Goal: Task Accomplishment & Management: Use online tool/utility

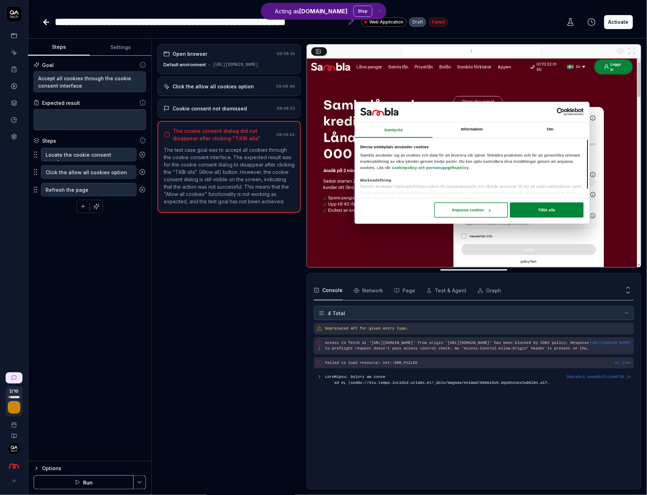
click at [234, 112] on div "Cookie consent not dismissed" at bounding box center [209, 108] width 74 height 7
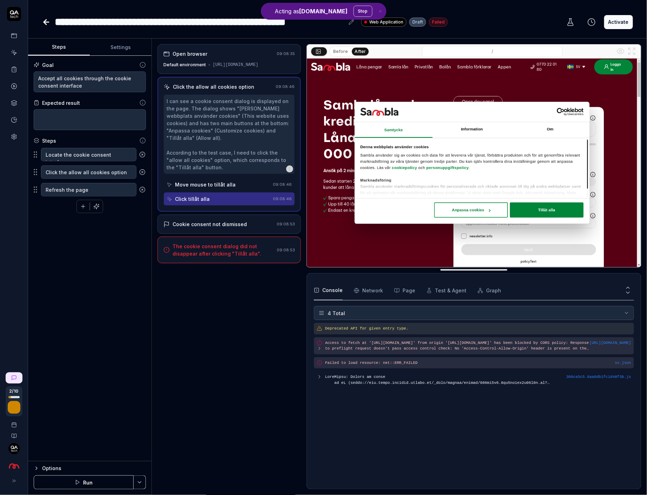
click at [374, 292] on Requests "Network" at bounding box center [368, 291] width 29 height 20
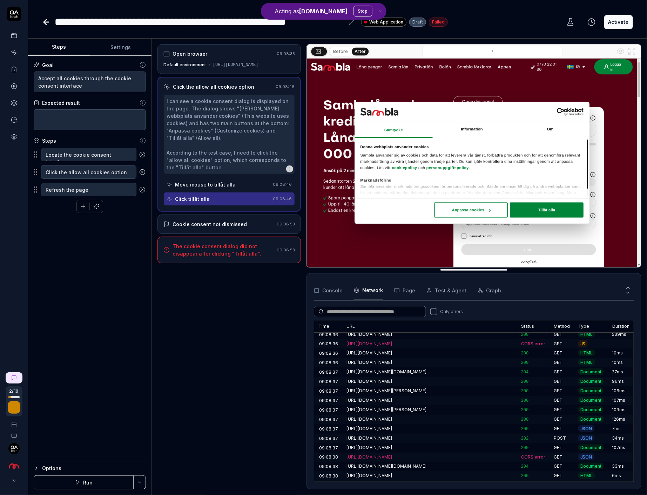
scroll to position [17, 0]
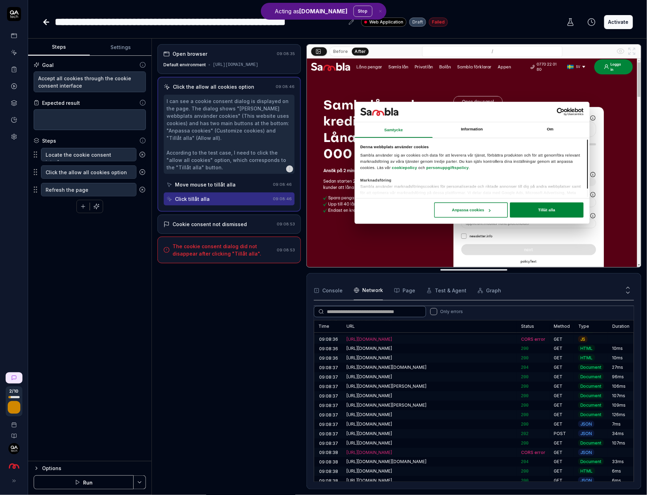
click at [430, 448] on div "[URL][DOMAIN_NAME]" at bounding box center [429, 452] width 175 height 9
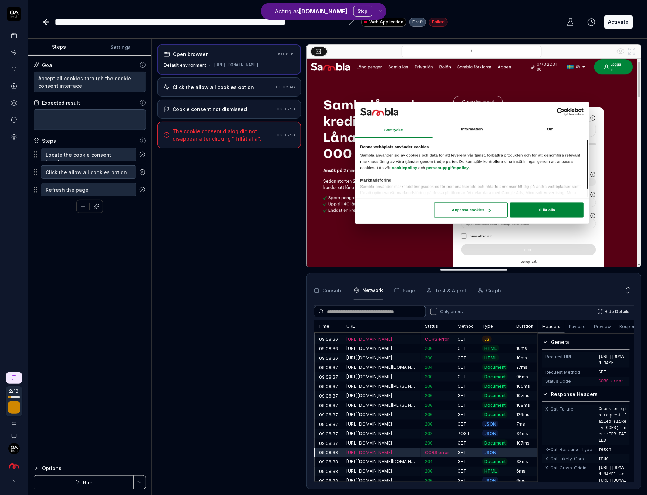
click at [421, 451] on div "[URL][DOMAIN_NAME]" at bounding box center [381, 452] width 79 height 9
click at [608, 304] on Requests "Only errors Hide Details Time URL Status Method Type Duration 09:08:35 [URL][DO…" at bounding box center [474, 391] width 320 height 182
click at [608, 307] on button "Hide Details" at bounding box center [613, 311] width 41 height 11
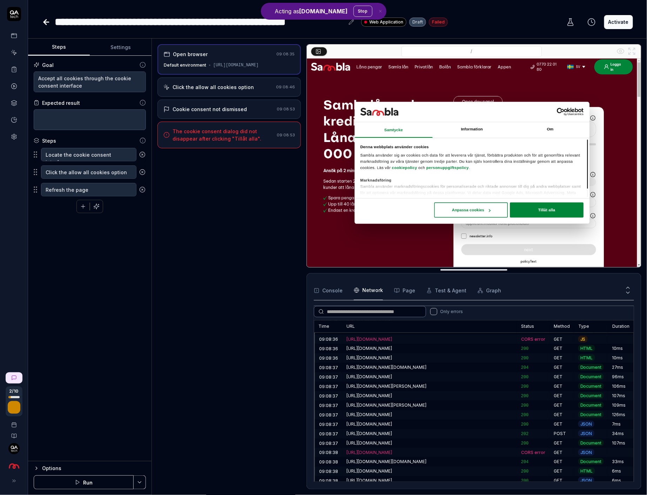
click at [452, 430] on div "[URL][DOMAIN_NAME]" at bounding box center [429, 433] width 166 height 6
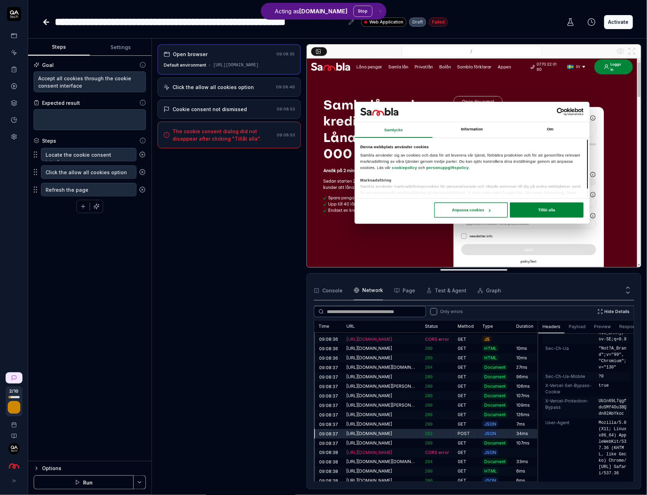
scroll to position [456, 0]
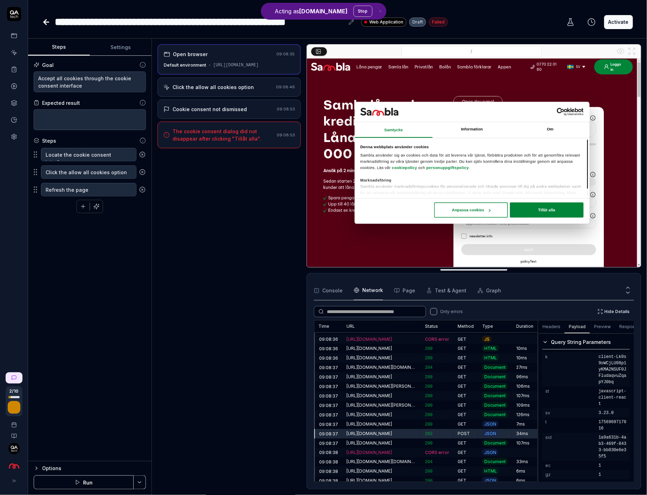
click at [576, 326] on button "Payload" at bounding box center [576, 327] width 25 height 13
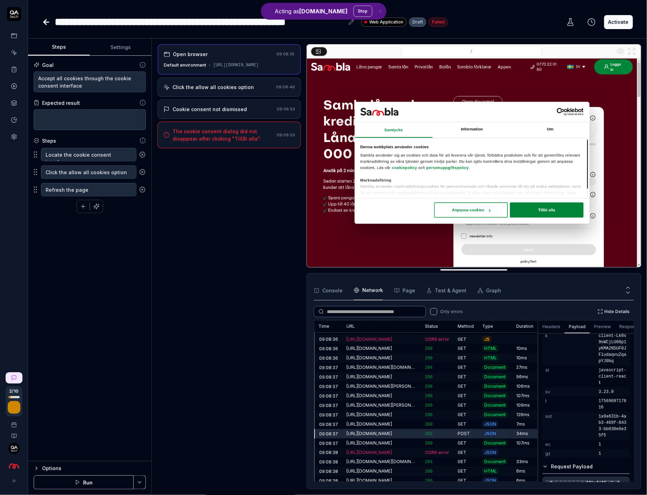
scroll to position [130, 0]
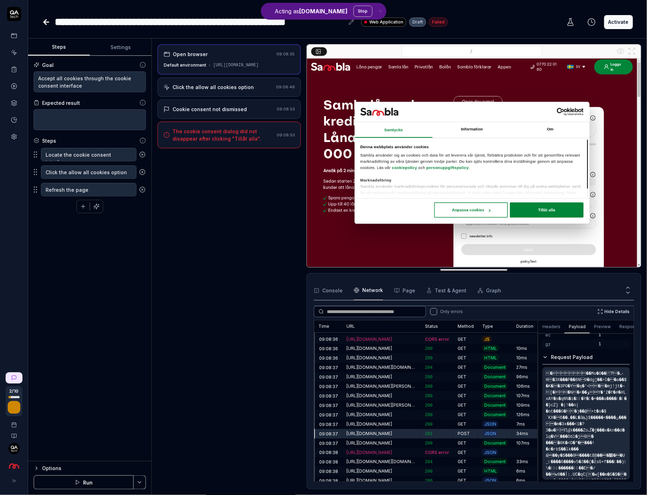
click at [448, 424] on div "200" at bounding box center [437, 424] width 33 height 9
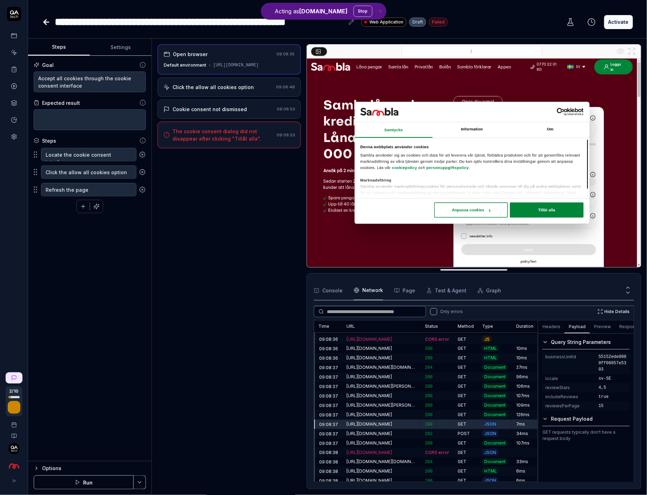
click at [494, 432] on span "JSON" at bounding box center [490, 433] width 16 height 7
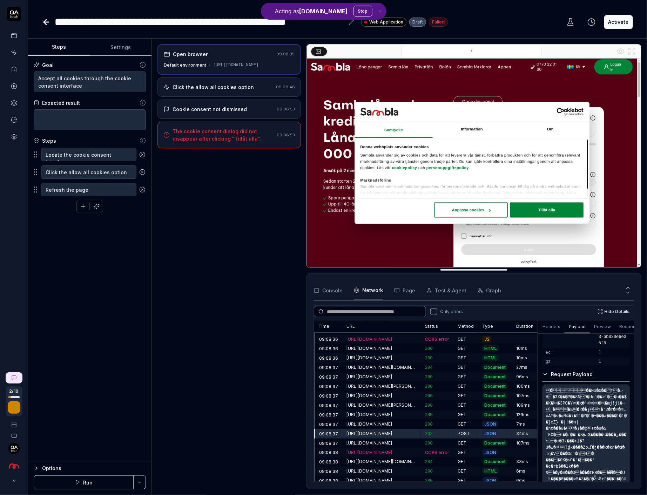
scroll to position [130, 0]
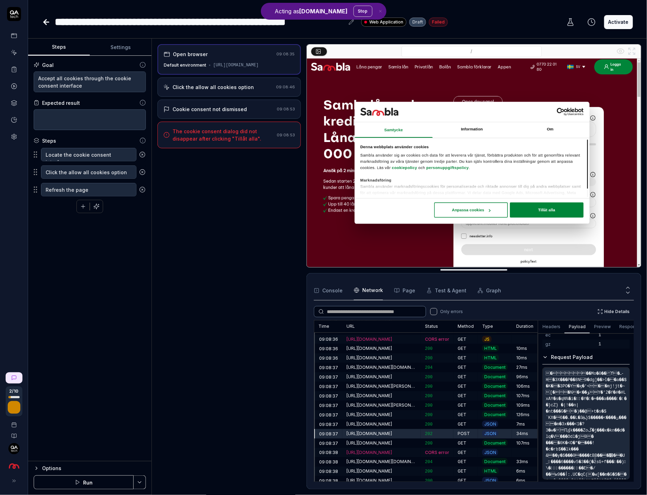
click at [573, 383] on pre "�      ��Mo�0��ϒ�ߺ-H�ЭX���P��8N9�dg]��>ȉ��a��$ �K��3PO�Y�ϗ�'<��mj…" at bounding box center [585, 423] width 87 height 112
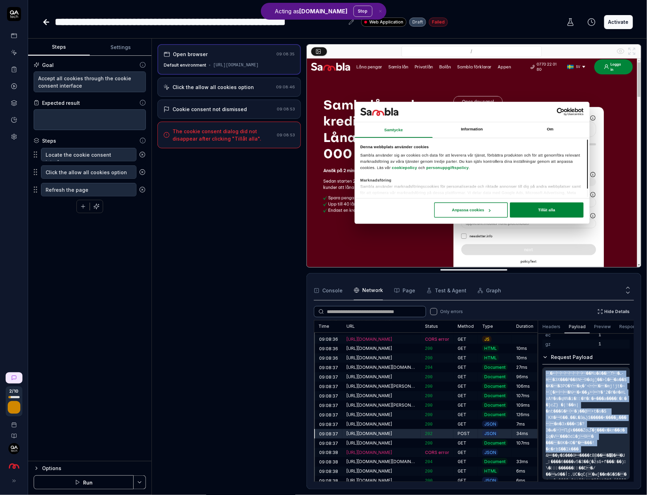
click at [573, 383] on pre "�      ��Mo�0��ϒ�ߺ-H�ЭX���P��8N9�dg]��>ȉ��a��$ �K��3PO�Y�ϗ�'<��mj…" at bounding box center [585, 423] width 87 height 112
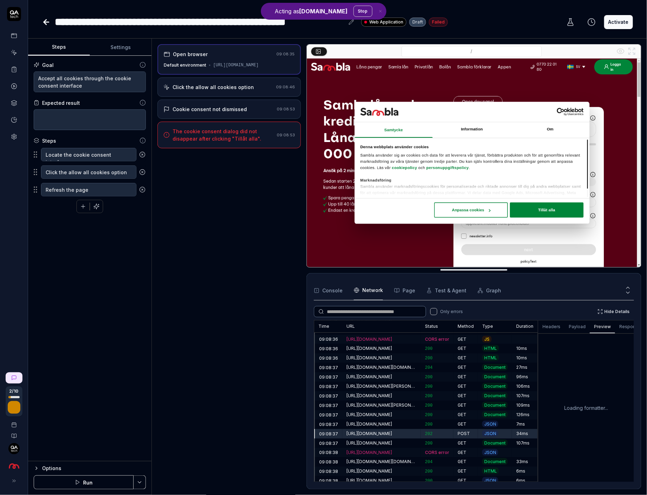
click at [591, 326] on button "Preview" at bounding box center [601, 327] width 25 height 13
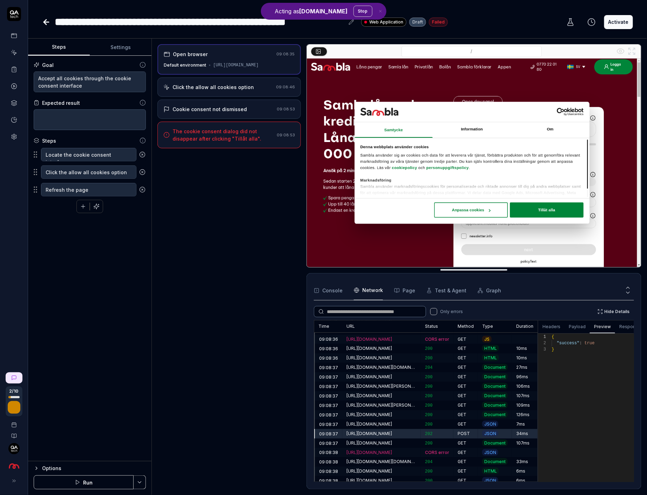
scroll to position [13, 0]
click at [625, 326] on button "Response" at bounding box center [630, 327] width 30 height 13
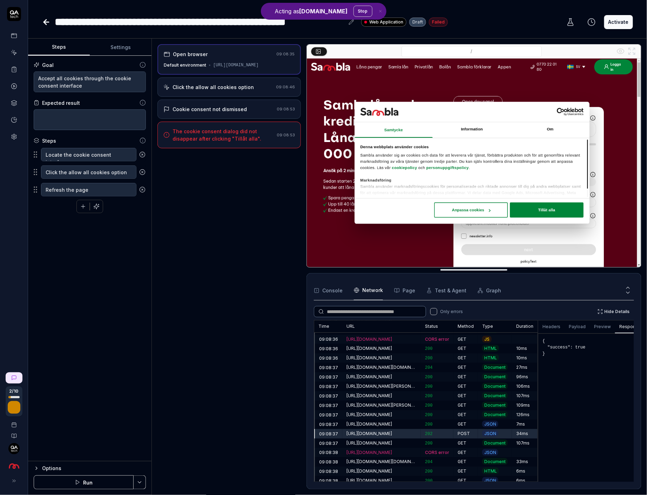
click at [549, 326] on button "Headers" at bounding box center [551, 327] width 26 height 13
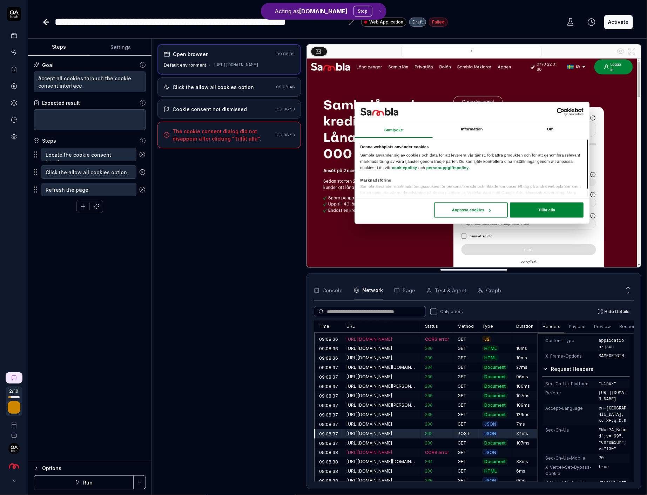
scroll to position [257, 0]
click at [589, 252] on span "permissions-policy" at bounding box center [569, 245] width 49 height 13
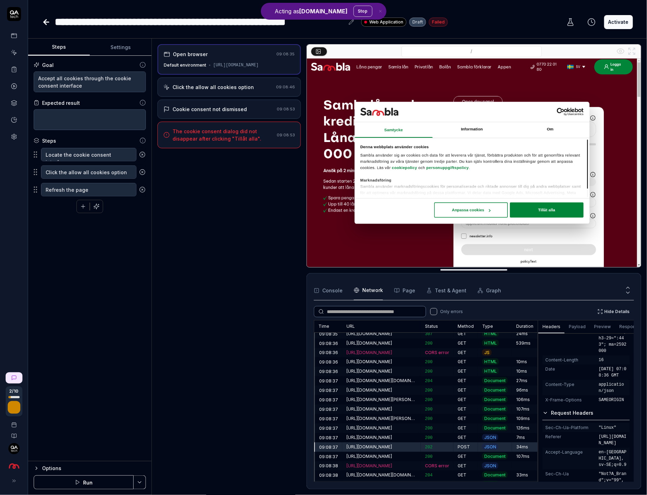
scroll to position [0, 0]
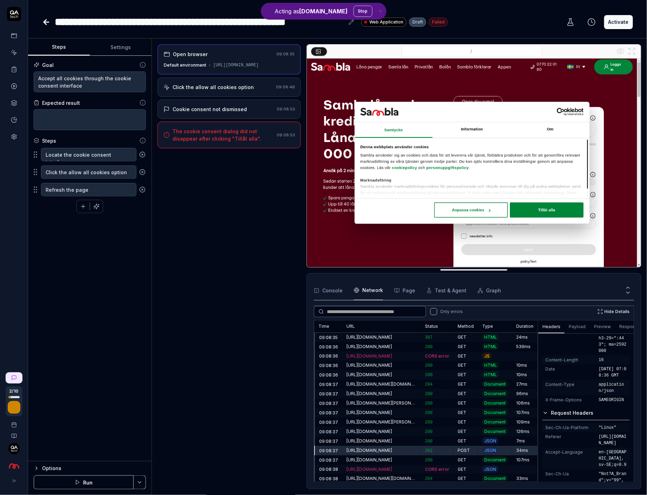
click at [397, 353] on div "[URL][DOMAIN_NAME]" at bounding box center [381, 356] width 70 height 6
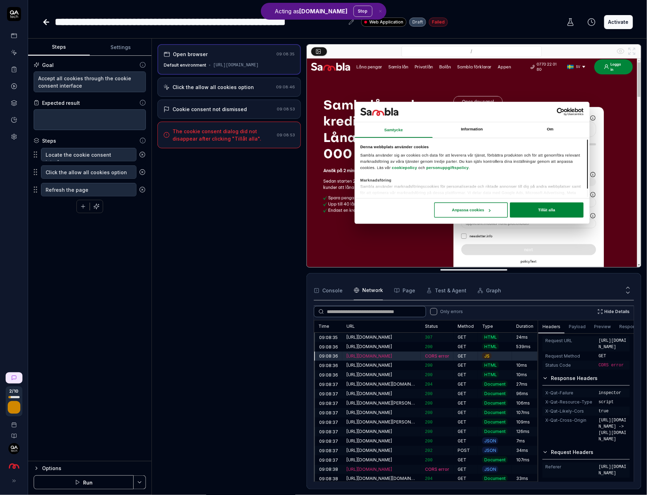
scroll to position [58, 0]
click at [391, 366] on div "[URL][DOMAIN_NAME]" at bounding box center [381, 365] width 70 height 6
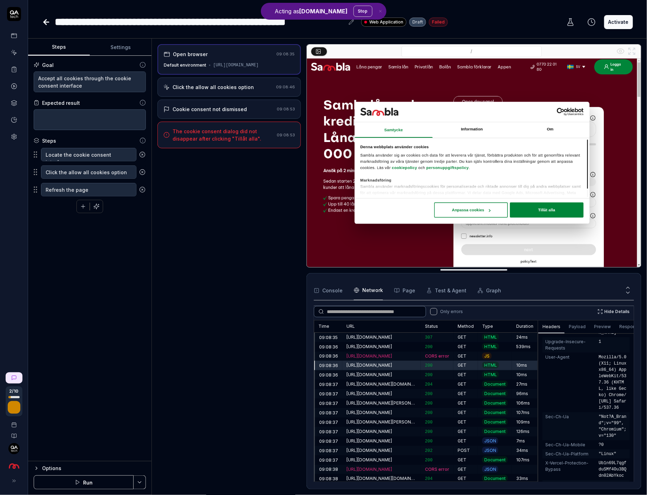
scroll to position [465, 0]
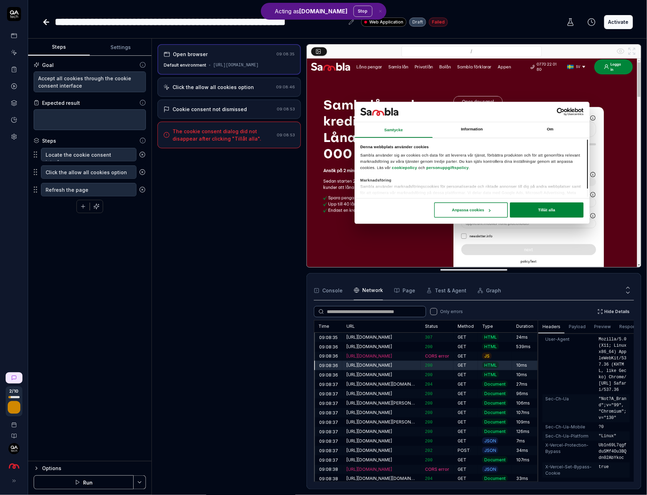
click at [244, 134] on div "The cookie consent dialog did not disappear after clicking "Tillåt alla"." at bounding box center [222, 135] width 101 height 15
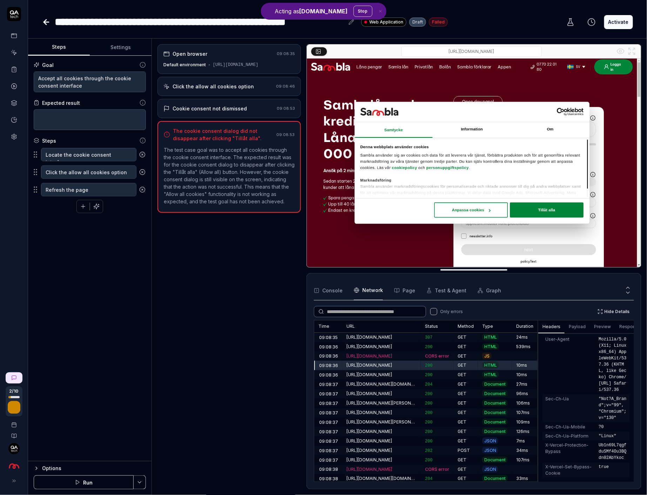
click at [466, 47] on input "/" at bounding box center [471, 51] width 140 height 11
click at [470, 52] on input "/" at bounding box center [471, 51] width 140 height 11
click at [454, 229] on img at bounding box center [474, 163] width 334 height 209
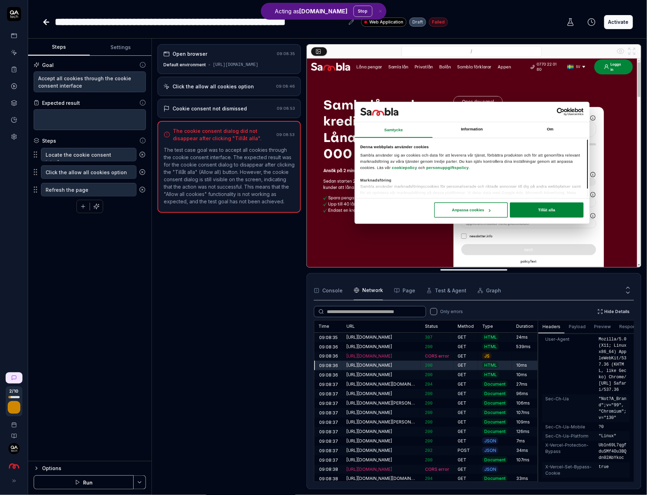
click at [249, 129] on div "The cookie consent dialog did not disappear after clicking "Tillåt alla". 09:08…" at bounding box center [228, 167] width 143 height 92
click at [247, 117] on div "Cookie consent not dismissed 09:08:53" at bounding box center [228, 108] width 143 height 19
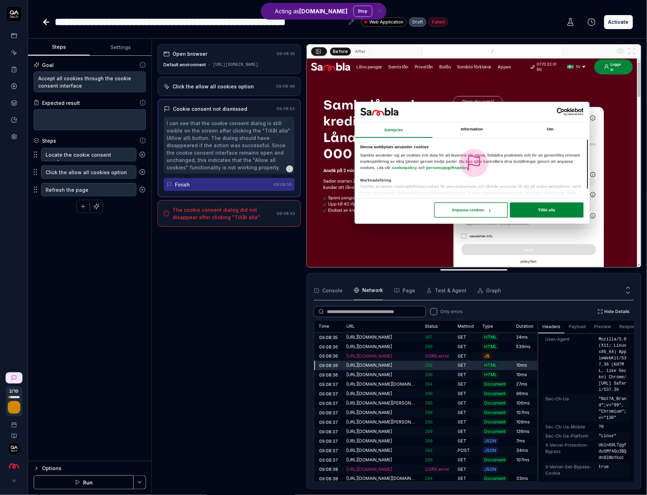
click at [248, 74] on div "Open browser 09:08:35 Default environment [URL][DOMAIN_NAME]" at bounding box center [228, 59] width 143 height 30
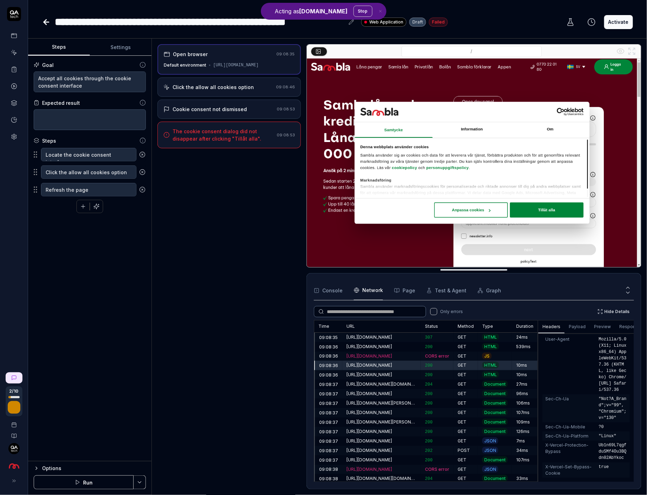
click at [248, 97] on div "Click the allow all cookies option 09:08:46" at bounding box center [228, 86] width 143 height 19
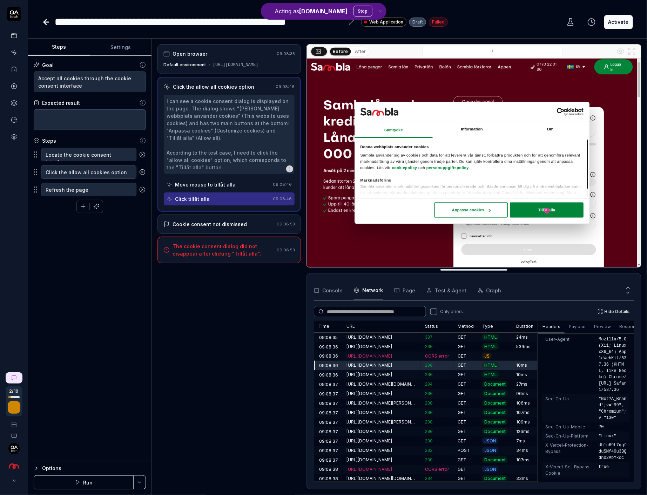
click at [236, 184] on div "Move mouse to tillåt alla" at bounding box center [217, 184] width 103 height 13
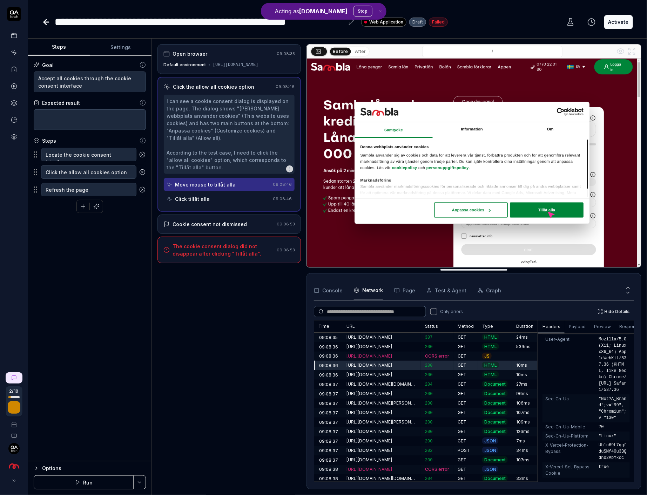
click at [237, 195] on div "Click tillåt alla" at bounding box center [217, 198] width 103 height 13
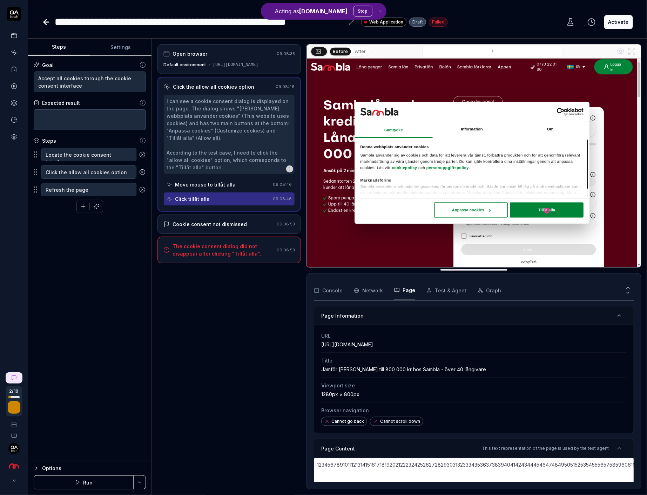
click at [409, 295] on button "Page" at bounding box center [404, 291] width 21 height 20
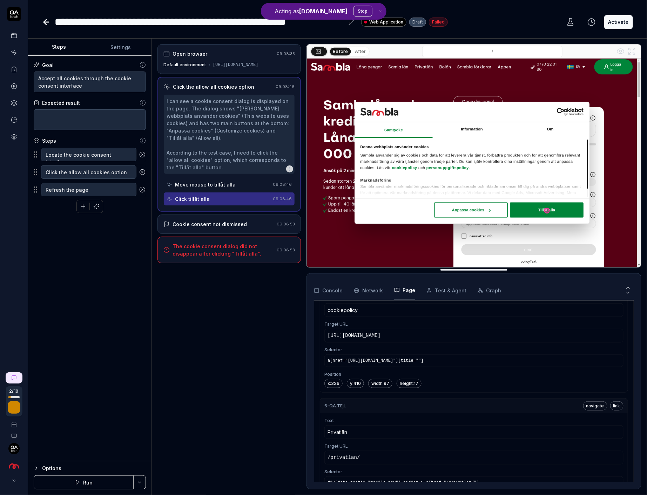
scroll to position [1116, 0]
click at [327, 295] on button "Console" at bounding box center [328, 291] width 29 height 20
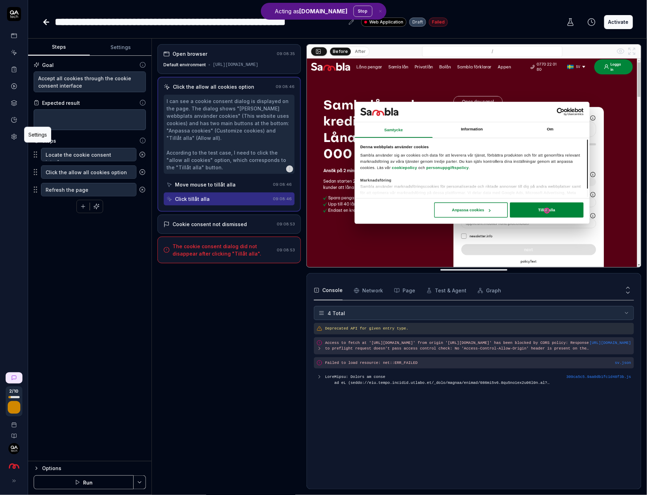
type textarea "*"
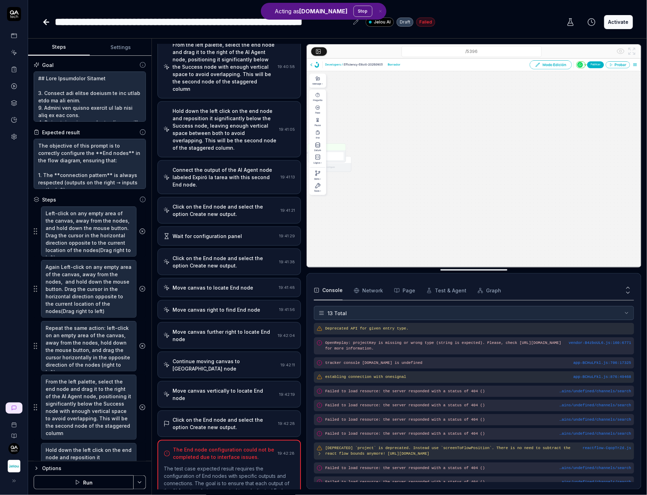
scroll to position [33, 0]
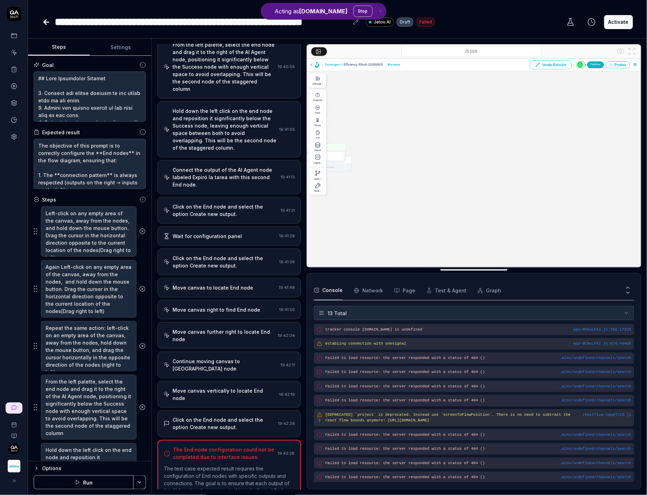
click at [261, 300] on div "Move canvas right to find End node 19:41:56" at bounding box center [228, 309] width 143 height 19
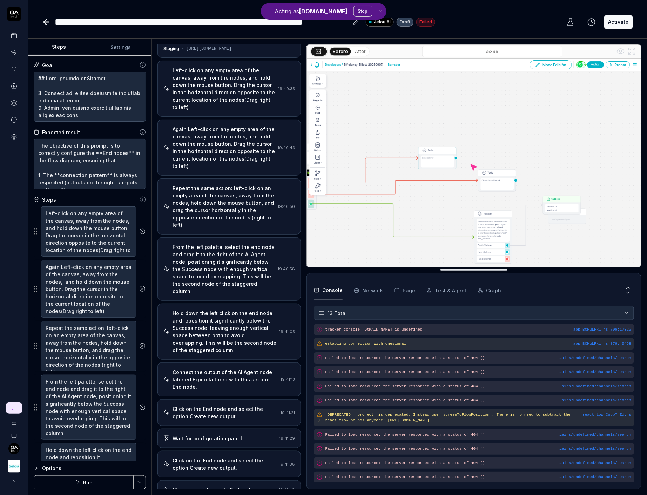
scroll to position [0, 0]
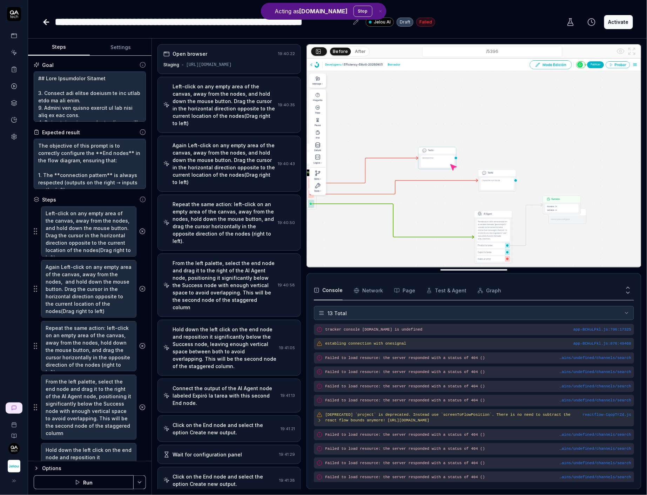
click at [239, 200] on div "Repeat the same action: left-click on an empty area of the canvas, away from th…" at bounding box center [223, 222] width 102 height 44
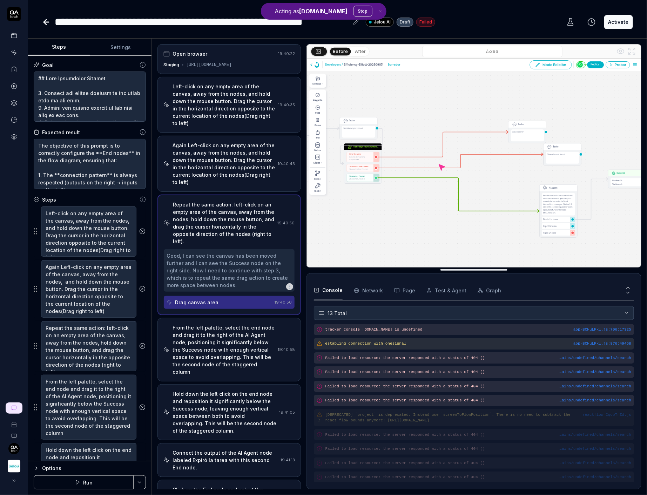
click at [230, 153] on div "Again Left-click on any empty area of the canvas, away from the nodes, and hold…" at bounding box center [223, 164] width 102 height 44
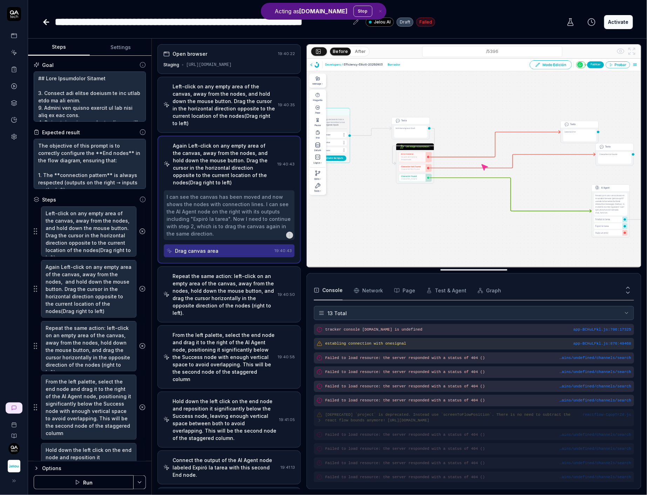
click at [235, 121] on div "Left-click on any empty area of the canvas, away from the nodes, and hold down …" at bounding box center [228, 105] width 143 height 56
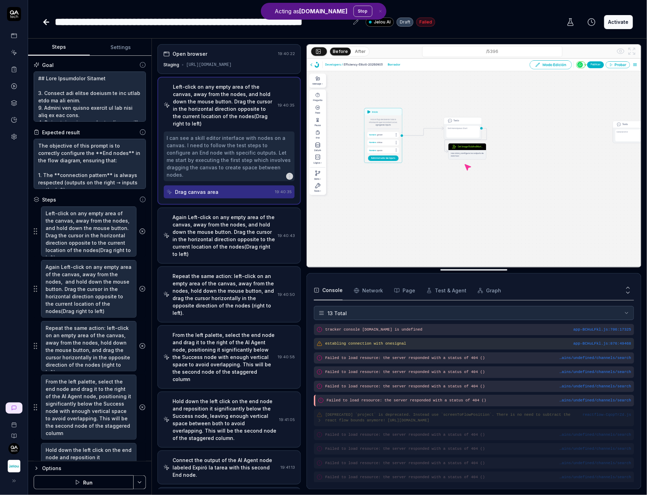
click at [234, 213] on div "Again Left-click on any empty area of the canvas, away from the nodes, and hold…" at bounding box center [223, 235] width 102 height 44
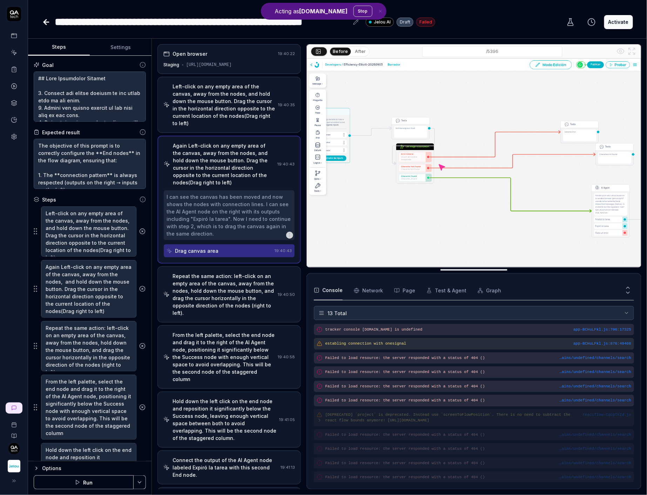
click at [362, 52] on button "After" at bounding box center [360, 52] width 16 height 8
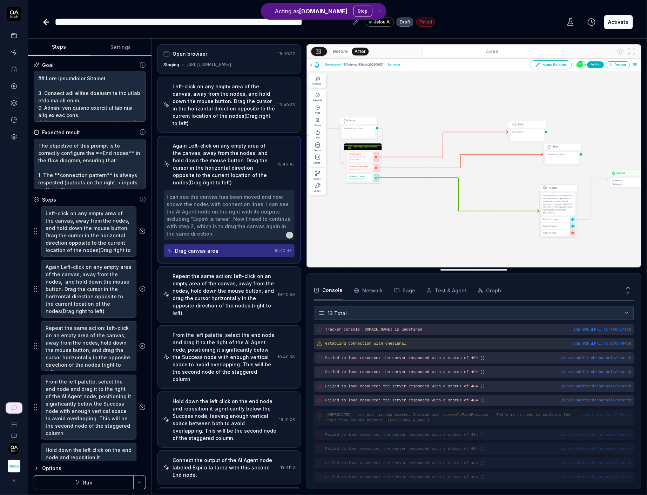
click at [330, 51] on button "Before" at bounding box center [340, 52] width 20 height 8
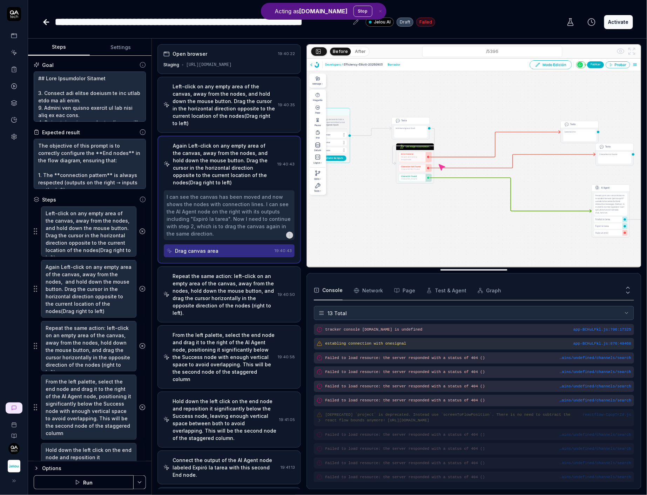
click at [417, 292] on div "Console Network Page Test & Agent Graph" at bounding box center [474, 290] width 320 height 20
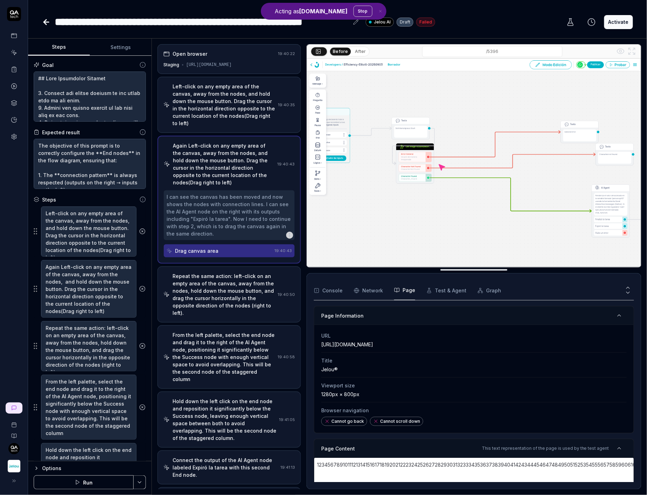
click at [409, 292] on button "Page" at bounding box center [404, 291] width 21 height 20
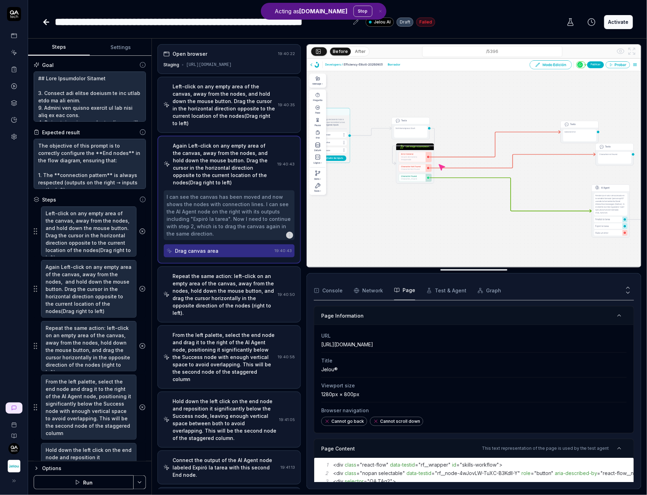
click at [620, 49] on icon at bounding box center [620, 51] width 8 height 8
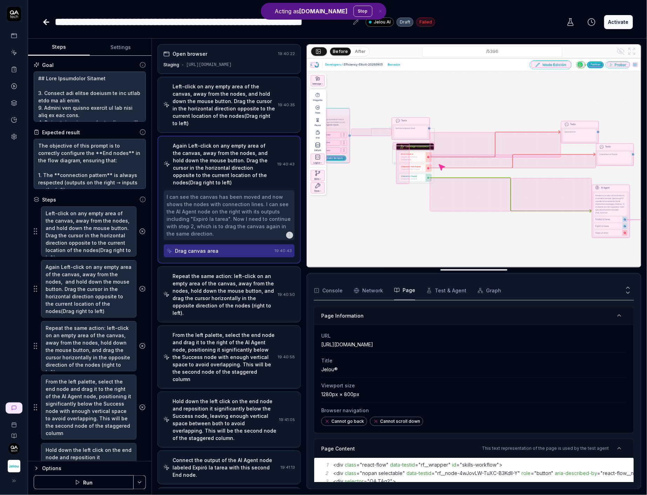
click at [357, 49] on button "After" at bounding box center [360, 52] width 16 height 8
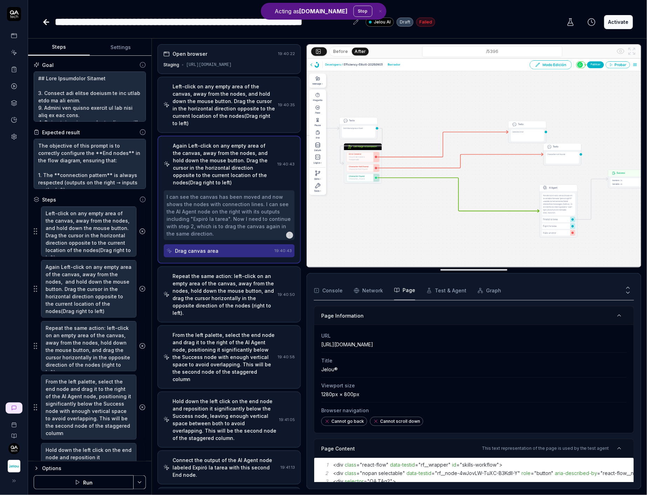
click at [335, 48] on button "Before" at bounding box center [340, 52] width 20 height 8
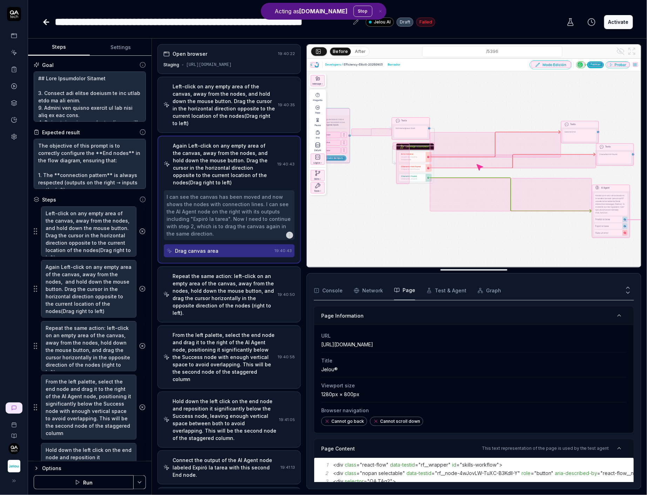
click at [359, 52] on button "After" at bounding box center [360, 52] width 16 height 8
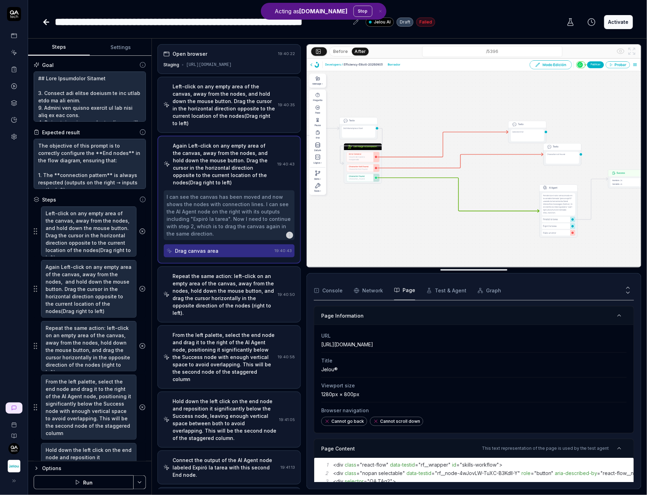
click at [334, 48] on button "Before" at bounding box center [340, 52] width 20 height 8
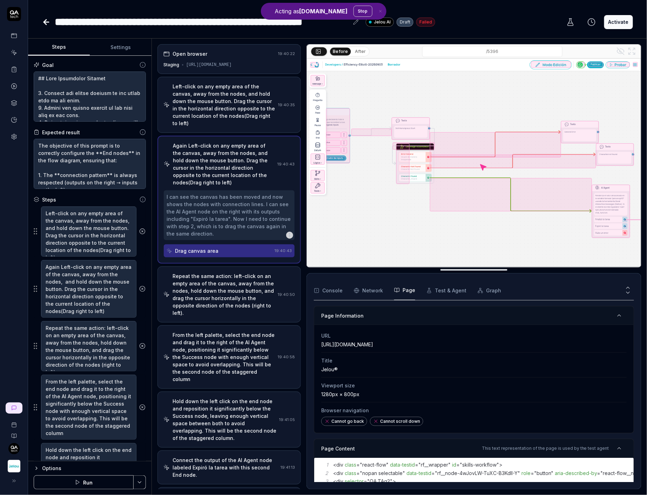
click at [359, 49] on button "After" at bounding box center [360, 52] width 16 height 8
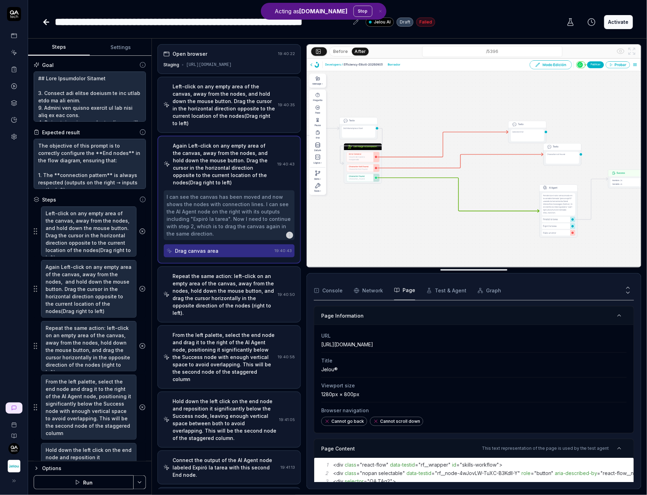
click at [244, 281] on div "Repeat the same action: left-click on an empty area of the canvas, away from th…" at bounding box center [223, 294] width 102 height 44
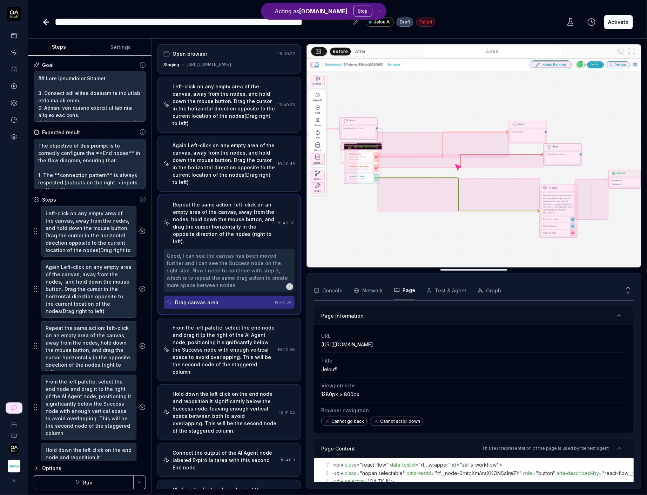
click at [360, 52] on button "After" at bounding box center [360, 52] width 16 height 8
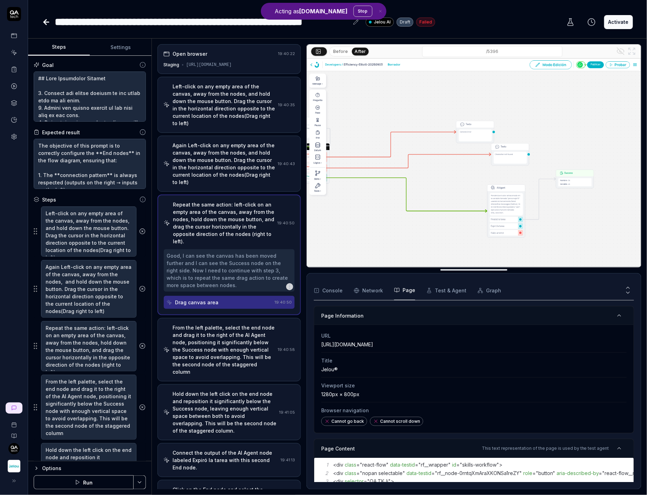
click at [339, 48] on button "Before" at bounding box center [340, 52] width 20 height 8
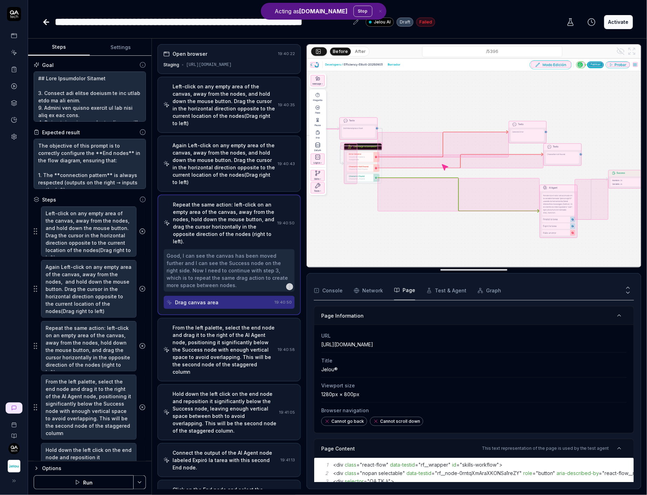
click at [191, 324] on div "From the left palette, select the end node and drag it to the right of the AI A…" at bounding box center [223, 350] width 102 height 52
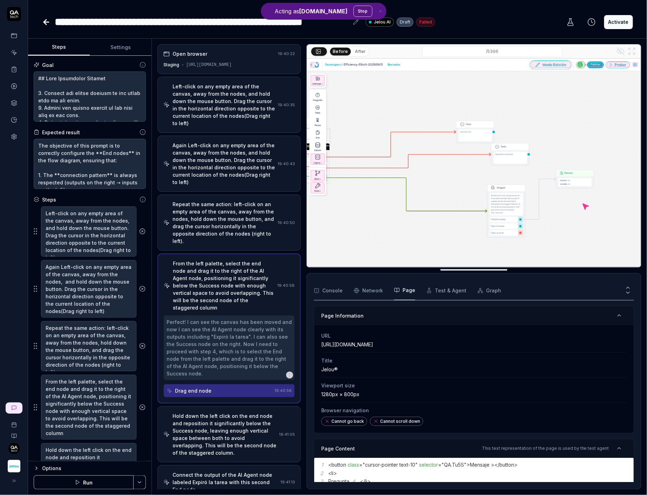
click at [369, 51] on div "/5396" at bounding box center [491, 51] width 245 height 11
click at [363, 51] on button "After" at bounding box center [360, 52] width 16 height 8
click at [339, 51] on button "Before" at bounding box center [340, 52] width 20 height 8
click at [232, 63] on div "https://apps.jelou.dev/brain/developers/5396" at bounding box center [209, 65] width 46 height 6
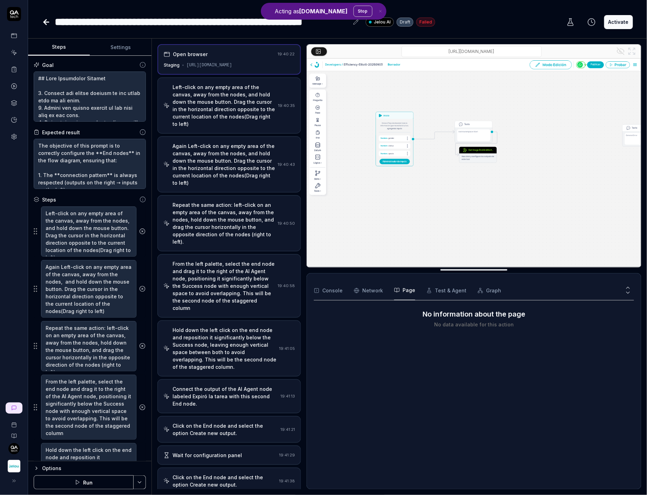
click at [464, 55] on input "/5396" at bounding box center [471, 51] width 140 height 11
click at [462, 53] on input "/5396" at bounding box center [471, 51] width 140 height 11
click at [202, 95] on div "Left-click on any empty area of the canvas, away from the nodes, and hold down …" at bounding box center [223, 105] width 103 height 44
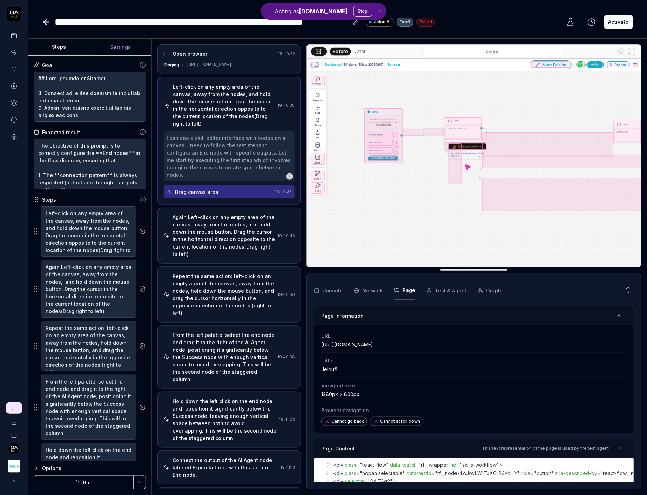
click at [127, 47] on button "Settings" at bounding box center [121, 47] width 62 height 17
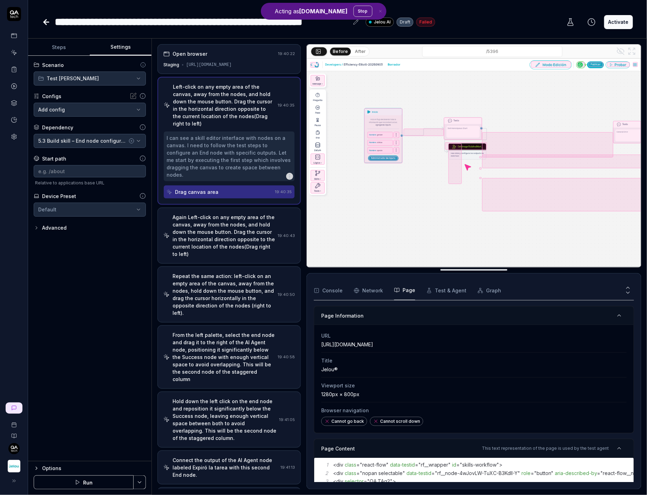
click at [12, 49] on icon at bounding box center [14, 52] width 6 height 6
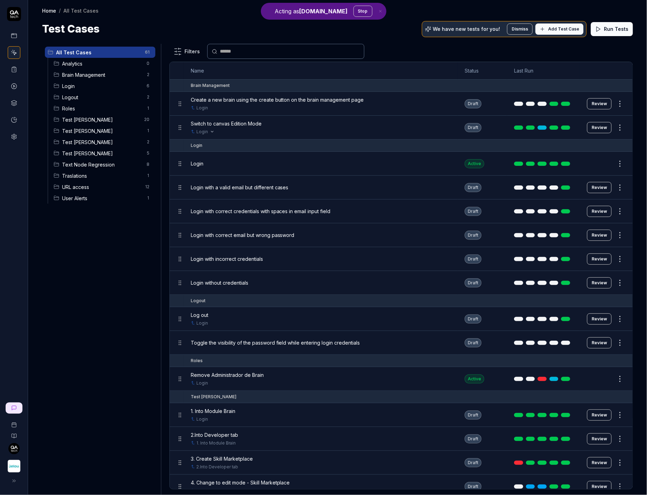
click at [200, 130] on link "Login" at bounding box center [202, 132] width 12 height 6
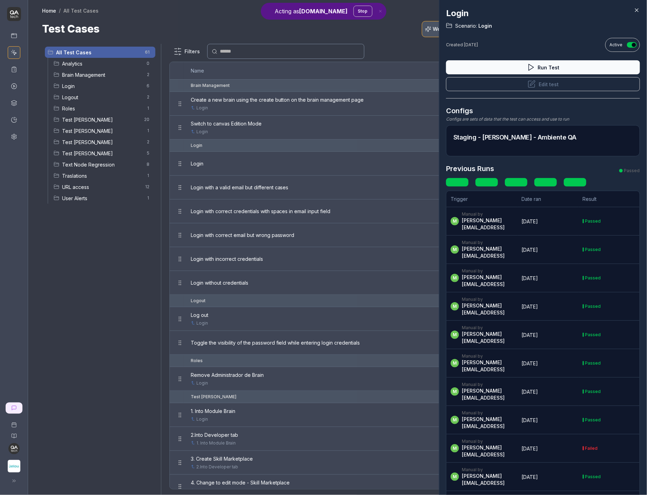
click at [212, 129] on div at bounding box center [323, 247] width 647 height 495
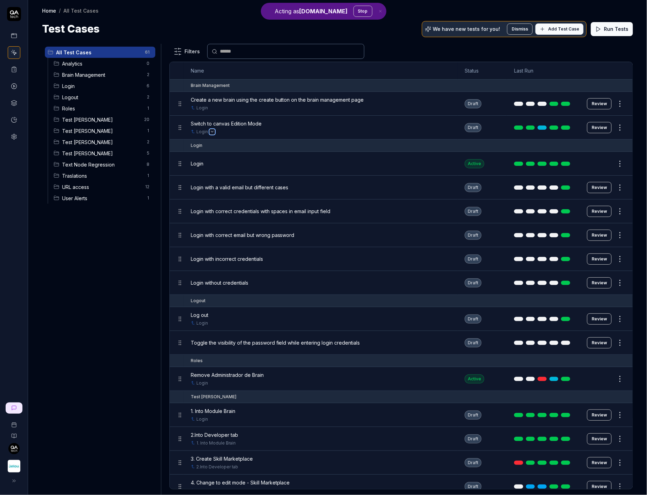
click at [212, 131] on icon "Open selector" at bounding box center [212, 131] width 2 height 1
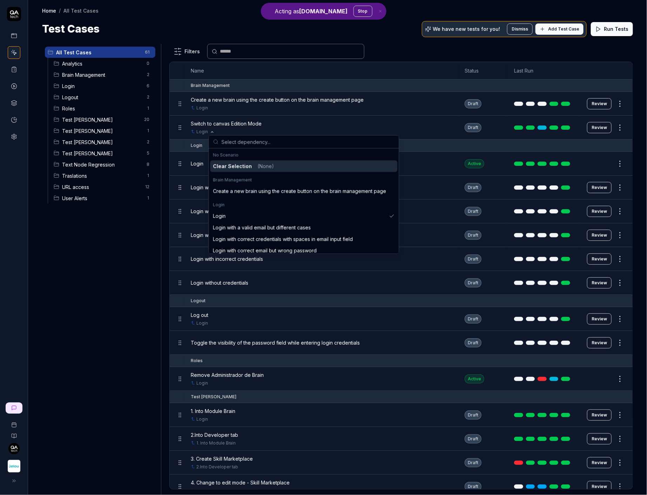
click at [197, 129] on link "Login" at bounding box center [202, 132] width 12 height 6
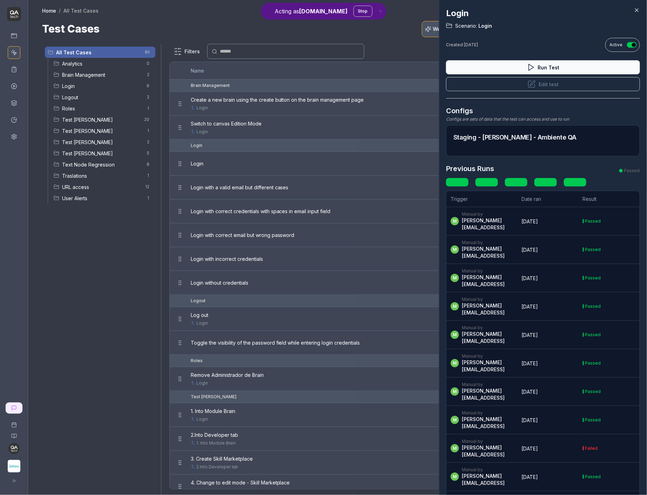
click at [496, 209] on td "m Manual by maria@jelou.ai" at bounding box center [481, 221] width 71 height 28
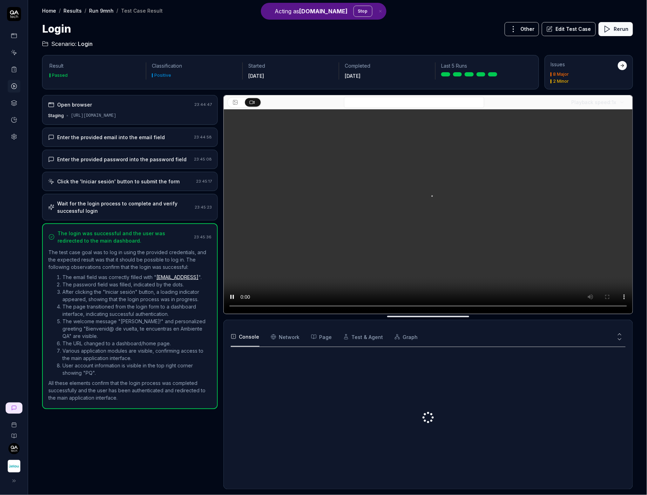
click at [519, 31] on html "Acting as QA.tech Stop Home / Results / Run 9mnh / Test Case Result Home / Resu…" at bounding box center [323, 247] width 647 height 495
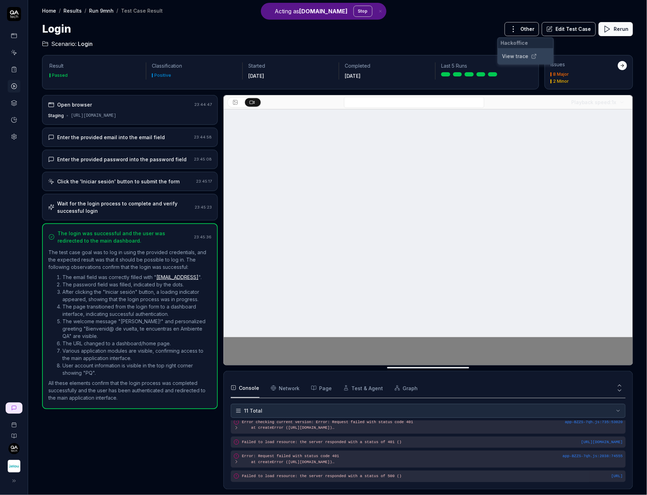
scroll to position [114, 0]
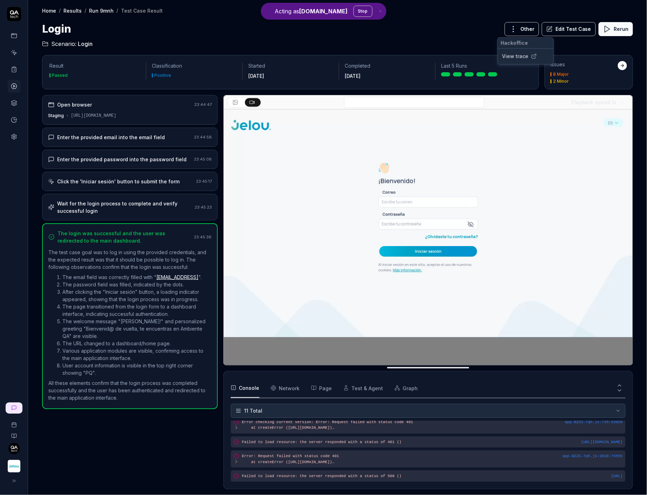
click at [522, 55] on link "View trace" at bounding box center [515, 56] width 26 height 7
click at [495, 76] on link at bounding box center [492, 74] width 9 height 4
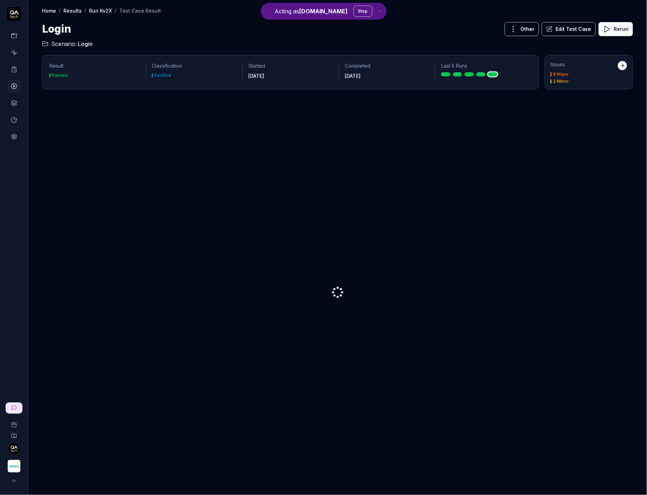
click at [543, 17] on div "Home / Results / Run Kv2X / Test Case Result Home / Results / Run Kv2X / Test C…" at bounding box center [337, 24] width 619 height 48
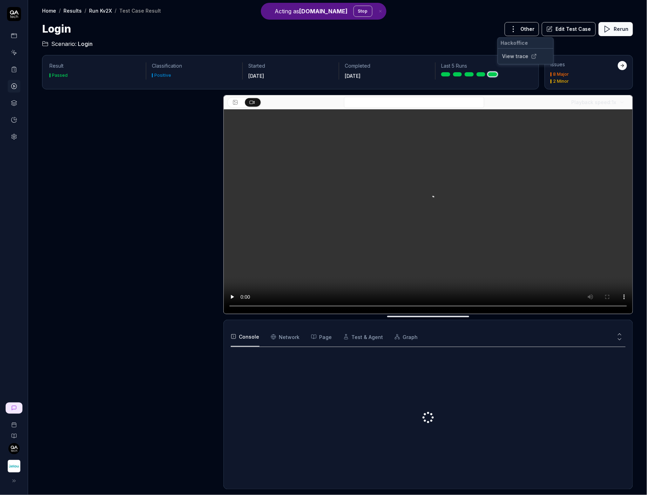
click at [529, 27] on html "Acting as QA.tech Stop Home / Results / Run Kv2X / Test Case Result Home / Resu…" at bounding box center [323, 247] width 647 height 495
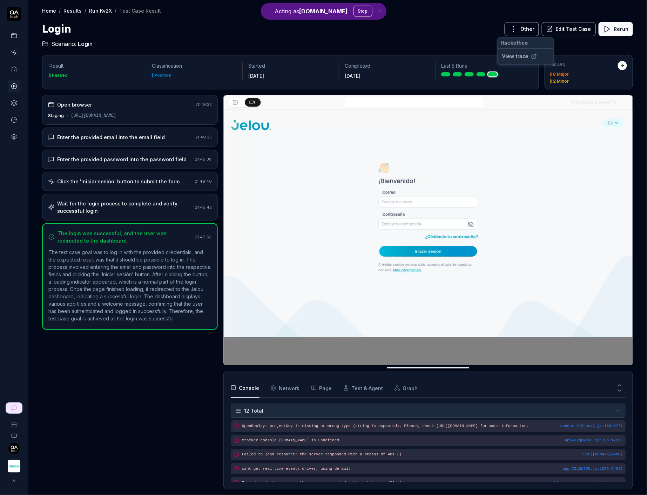
scroll to position [48, 0]
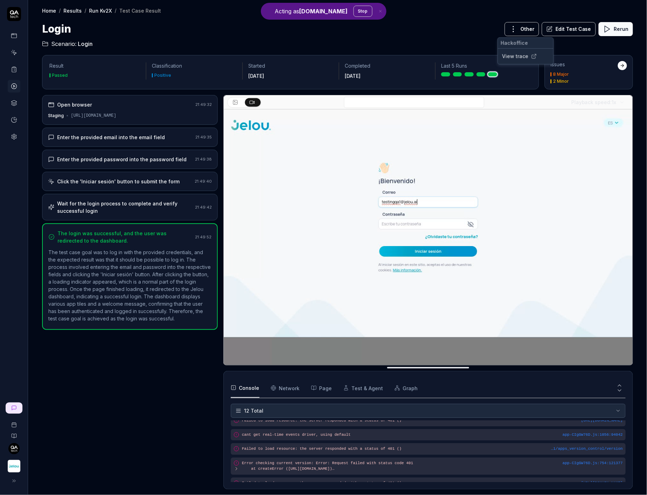
click at [518, 58] on link "View trace" at bounding box center [515, 56] width 26 height 7
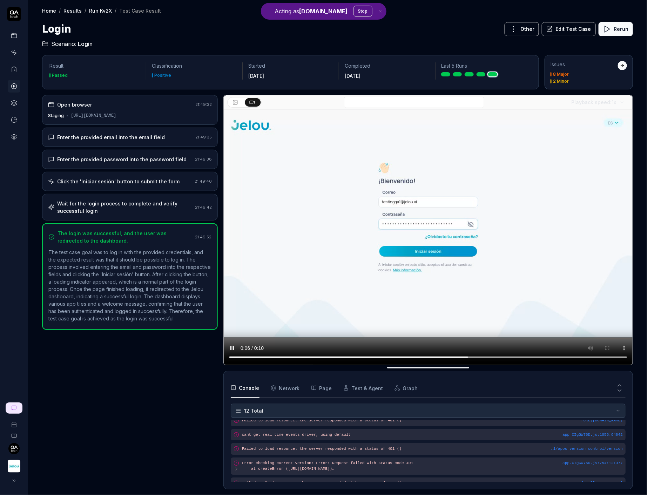
scroll to position [128, 0]
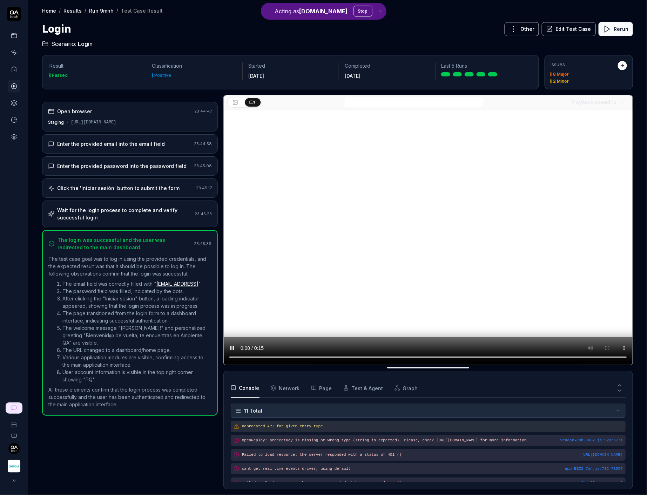
scroll to position [114, 0]
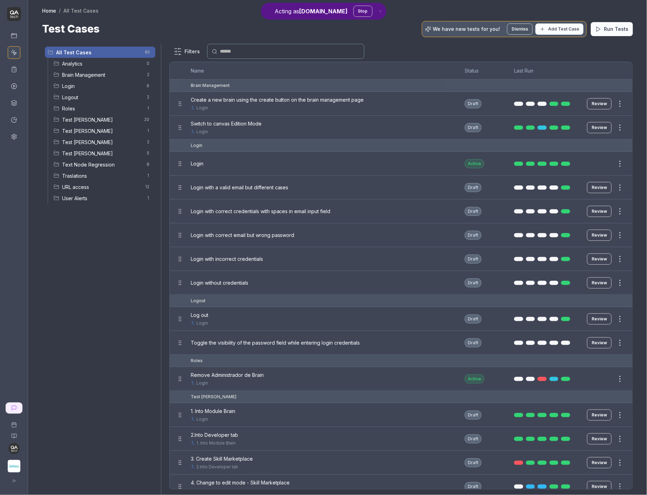
click at [342, 189] on div at bounding box center [323, 247] width 647 height 495
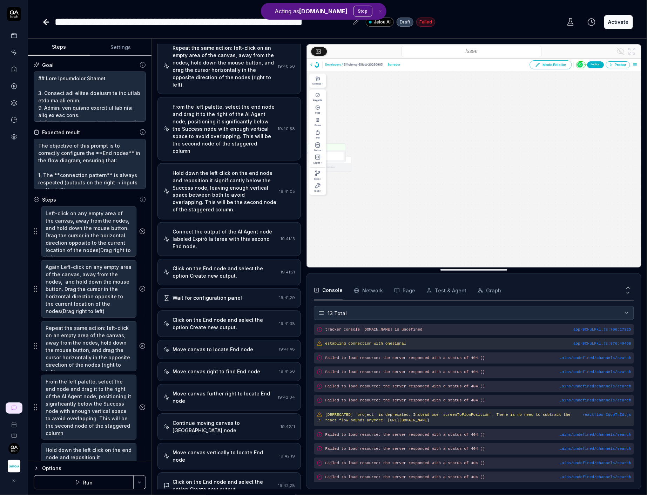
scroll to position [218, 0]
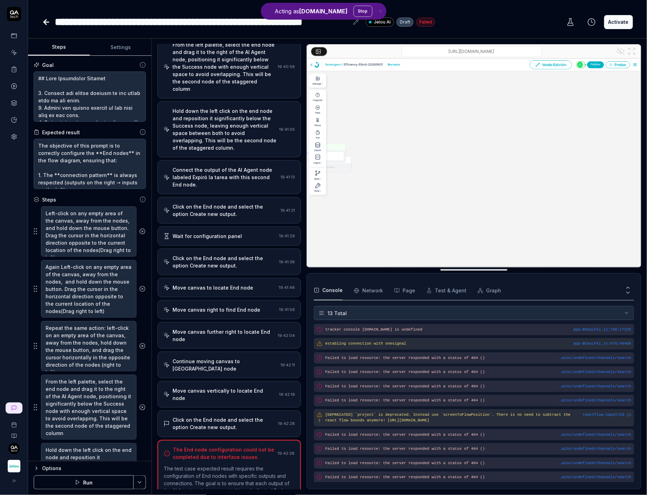
click at [456, 53] on input "/5396" at bounding box center [471, 51] width 140 height 11
type textarea "*"
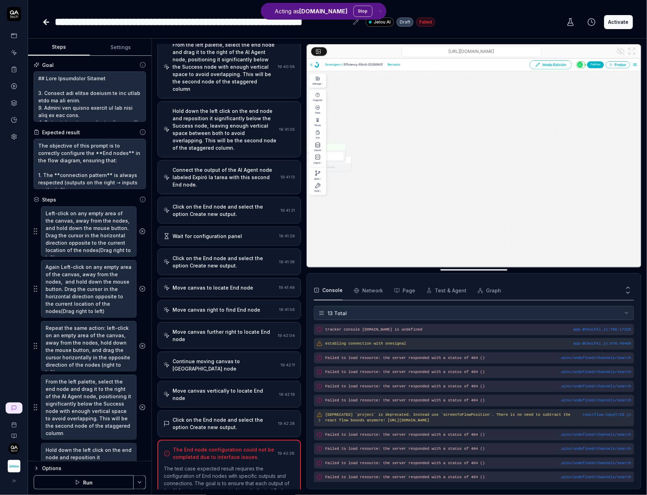
click at [574, 20] on icon at bounding box center [570, 22] width 8 height 8
